Goal: Task Accomplishment & Management: Manage account settings

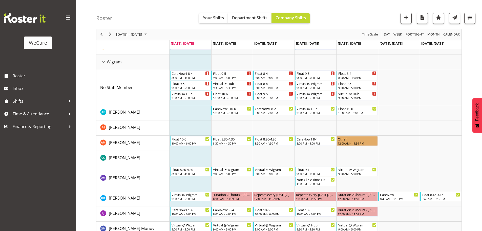
scroll to position [264, 0]
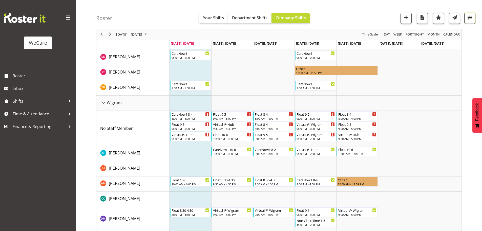
click at [469, 19] on span "button" at bounding box center [470, 17] width 7 height 7
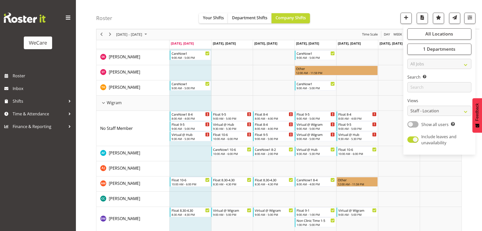
click at [436, 57] on div "All Locations Clear Business Support Office [GEOGRAPHIC_DATA] Ilam [GEOGRAPHIC_…" at bounding box center [440, 90] width 72 height 126
click at [437, 51] on span "1 Departments" at bounding box center [439, 49] width 32 height 6
click at [422, 100] on button "Select All" at bounding box center [423, 104] width 22 height 9
checkbox input "true"
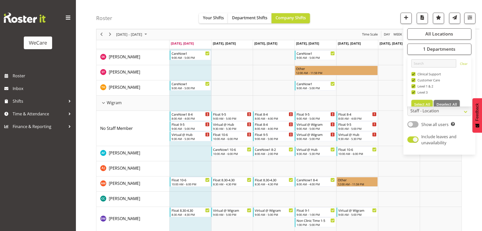
checkbox input "true"
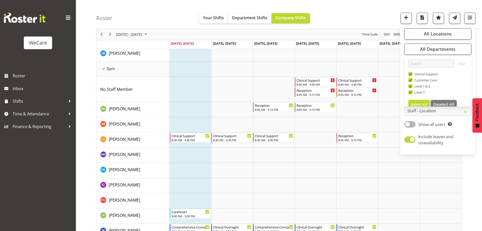
scroll to position [573, 0]
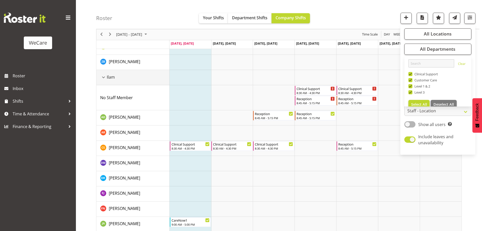
click at [103, 79] on div "Ilam resource" at bounding box center [103, 77] width 7 height 7
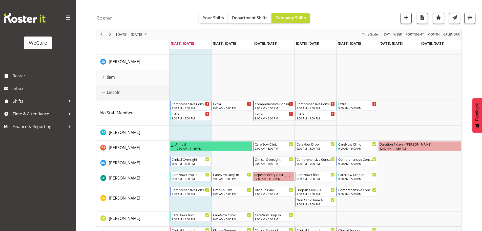
click at [101, 92] on div "Lincoln resource" at bounding box center [103, 92] width 7 height 7
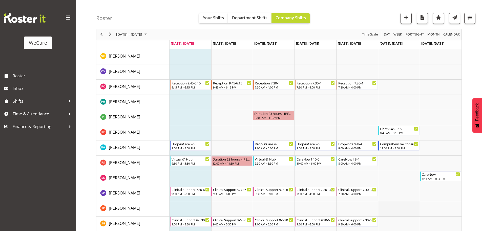
scroll to position [1485, 0]
click at [394, 137] on td "Timeline Week of August 18, 2025" at bounding box center [399, 132] width 42 height 15
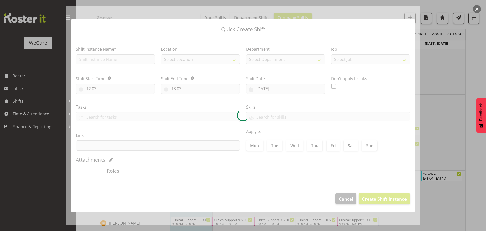
type input "[DATE]"
checkbox input "true"
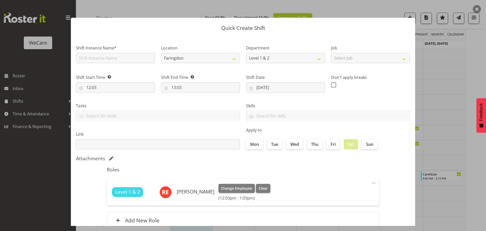
click at [439, 88] on div at bounding box center [243, 115] width 486 height 231
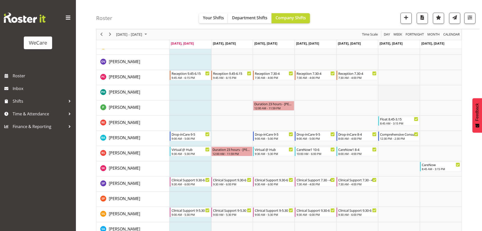
scroll to position [1494, 0]
click at [112, 34] on span "Next" at bounding box center [110, 34] width 6 height 6
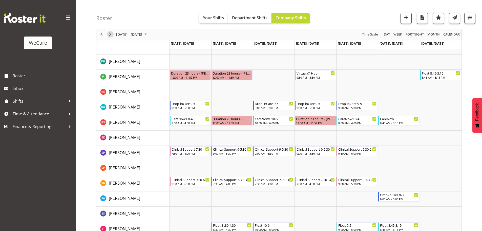
click at [111, 36] on span "Next" at bounding box center [110, 34] width 6 height 6
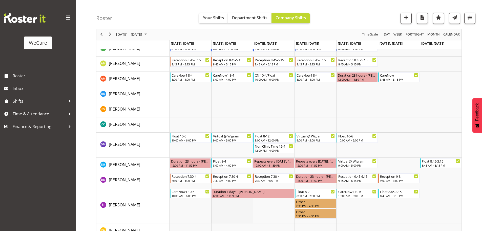
scroll to position [1893, 0]
